Goal: Book appointment/travel/reservation

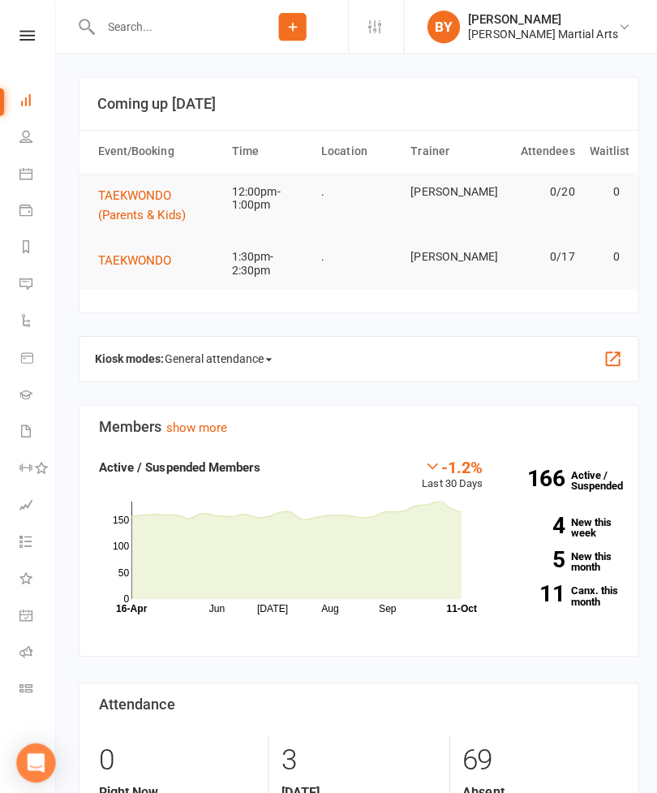
click at [16, 161] on li "Calendar" at bounding box center [27, 174] width 54 height 37
click at [113, 204] on button "TAEKWONDO (Parents & Kids)" at bounding box center [156, 203] width 118 height 39
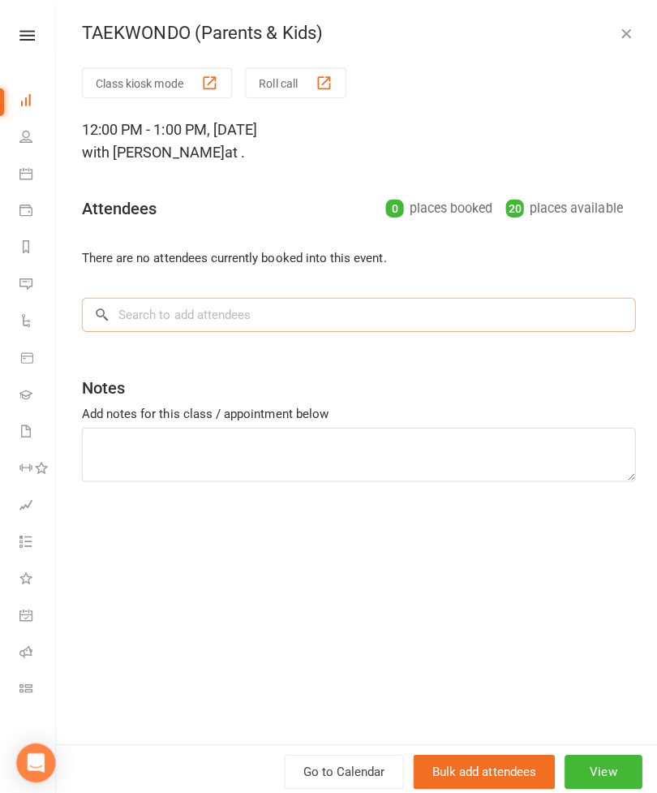
click at [122, 312] on input "search" at bounding box center [356, 312] width 550 height 34
type input "I"
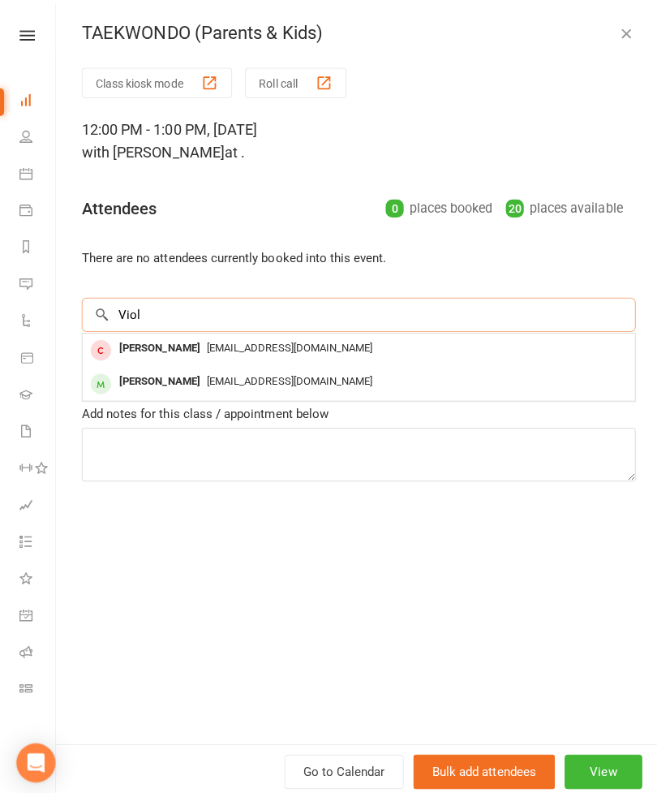
type input "Viol"
click at [128, 377] on div "[PERSON_NAME]" at bounding box center [158, 380] width 93 height 24
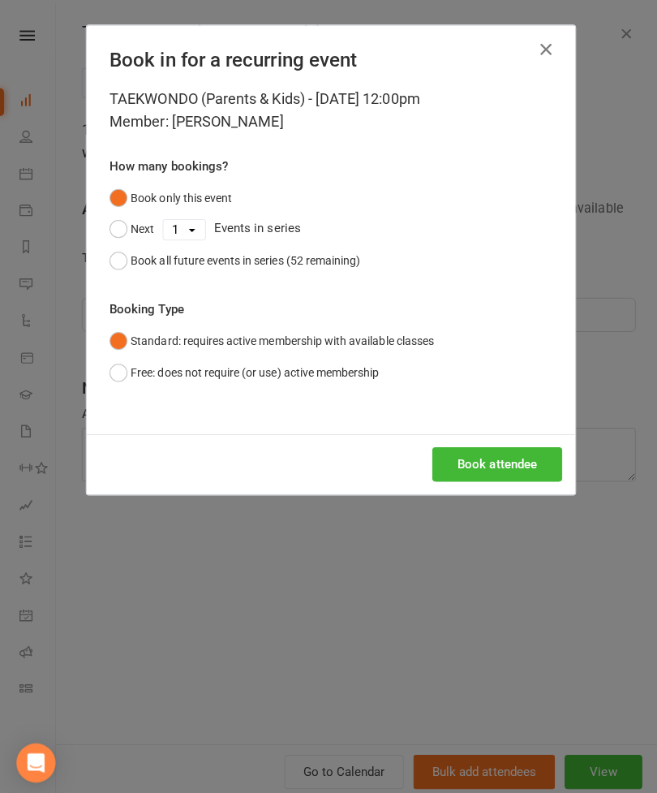
click at [525, 453] on button "Book attendee" at bounding box center [493, 461] width 129 height 34
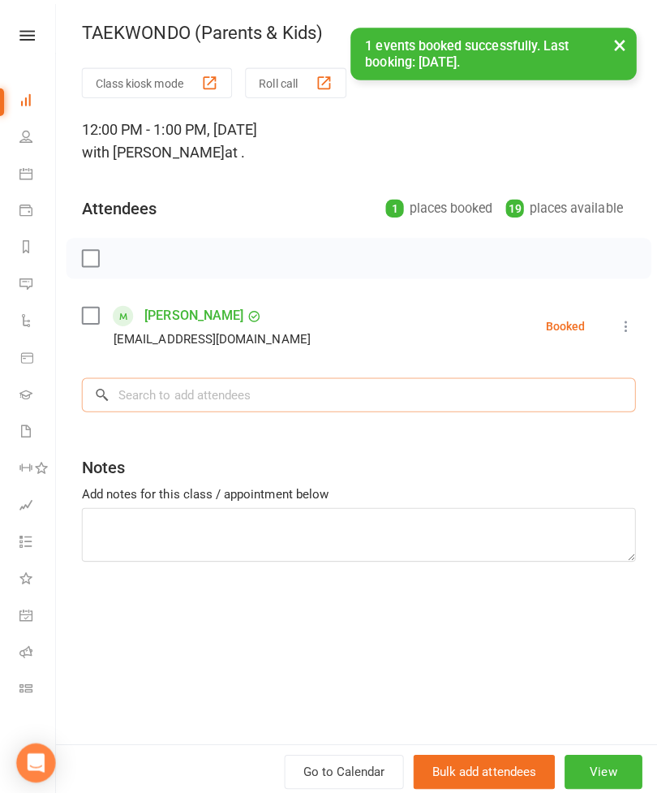
click at [127, 387] on input "search" at bounding box center [356, 392] width 550 height 34
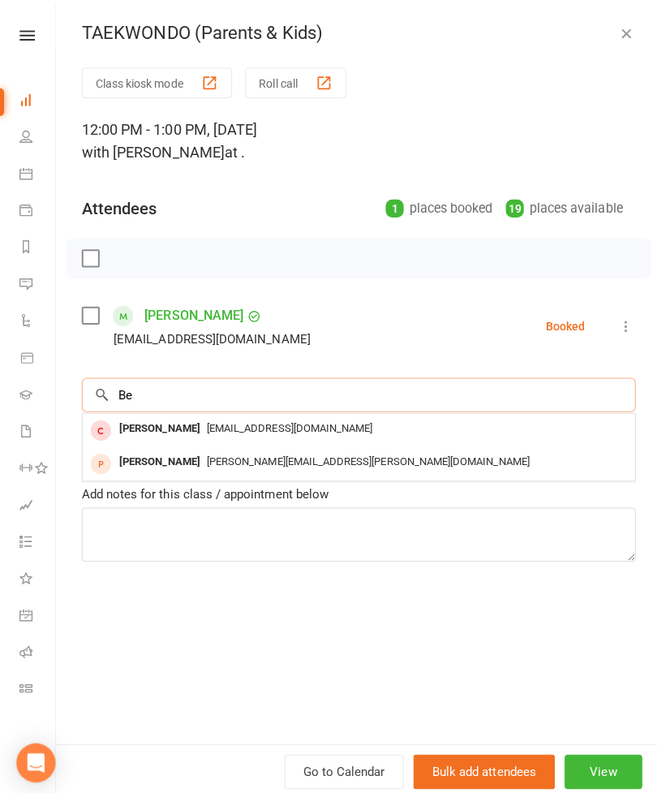
type input "B"
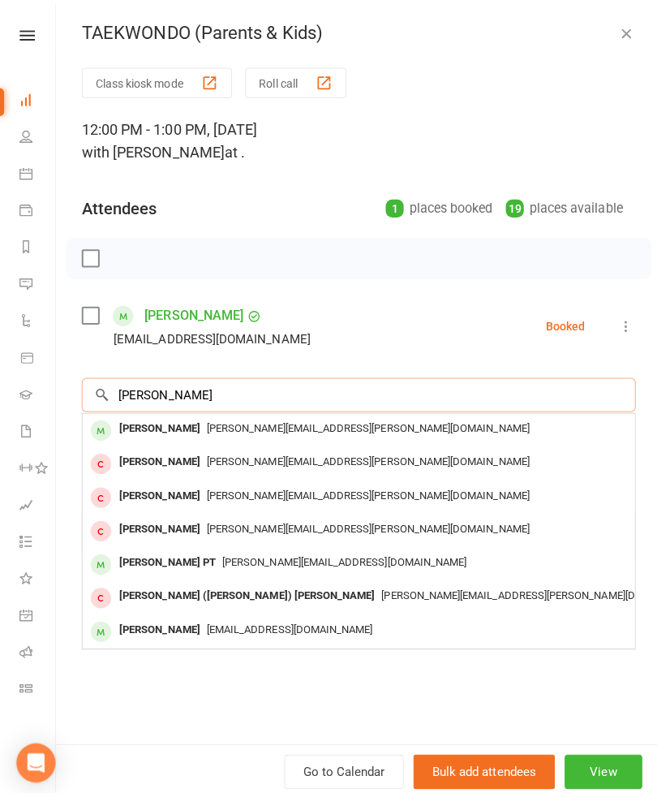
type input "[PERSON_NAME]"
click at [136, 424] on div "[PERSON_NAME]" at bounding box center [158, 426] width 93 height 24
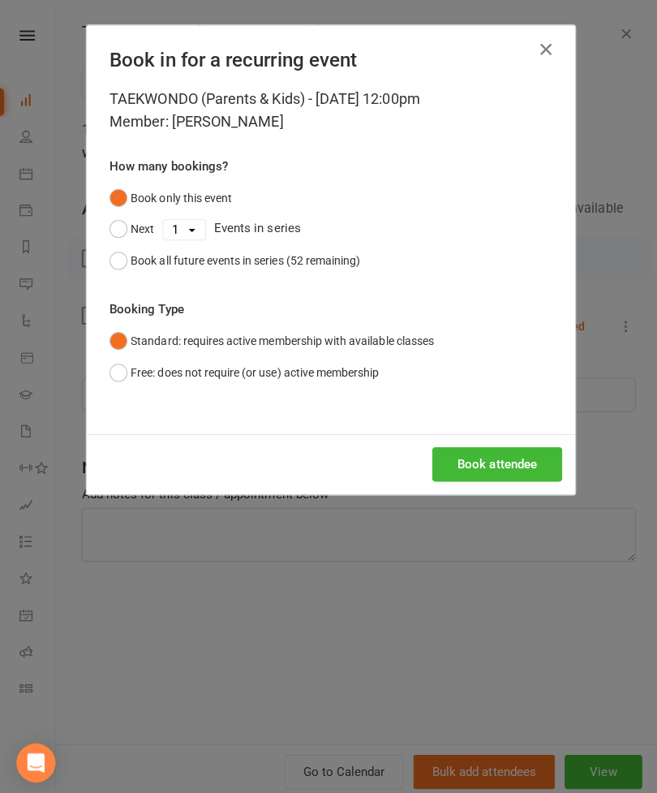
click at [511, 457] on button "Book attendee" at bounding box center [493, 461] width 129 height 34
